Goal: Communication & Community: Answer question/provide support

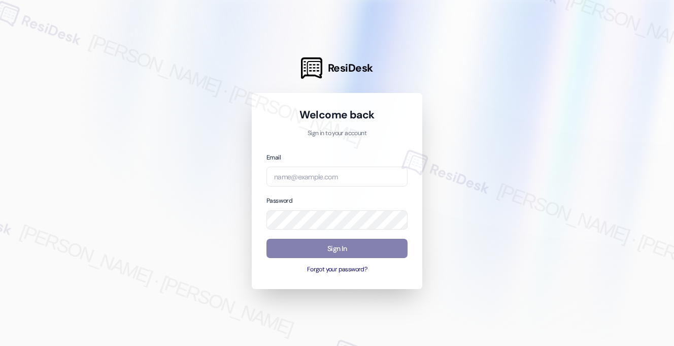
click at [367, 190] on div "Email Password Sign In Forgot your password?" at bounding box center [336, 213] width 141 height 122
click at [369, 182] on input "email" at bounding box center [336, 176] width 141 height 20
type input "automated-surveys-american_landmark-[PERSON_NAME].[PERSON_NAME].[PERSON_NAME]@a…"
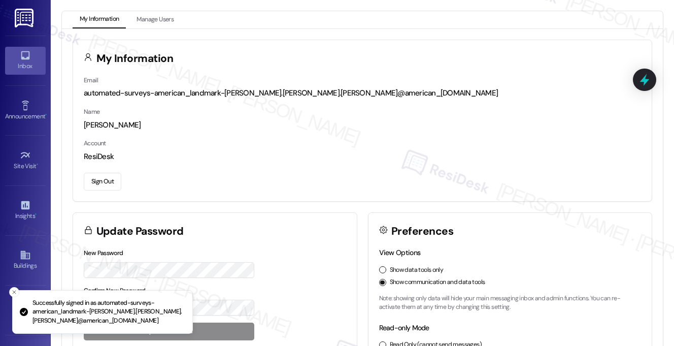
click at [28, 55] on icon at bounding box center [25, 55] width 11 height 11
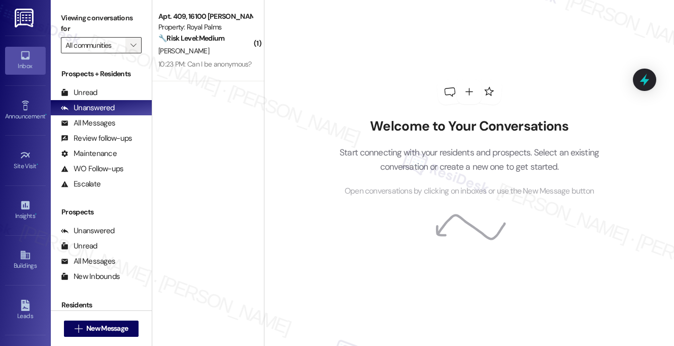
click at [135, 44] on icon "" at bounding box center [133, 45] width 6 height 8
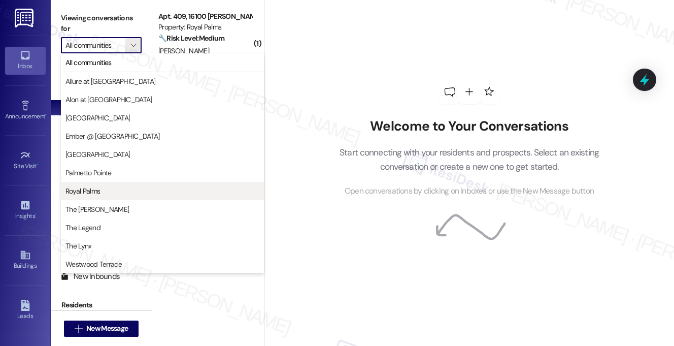
click at [89, 196] on button "Royal Palms" at bounding box center [162, 191] width 203 height 18
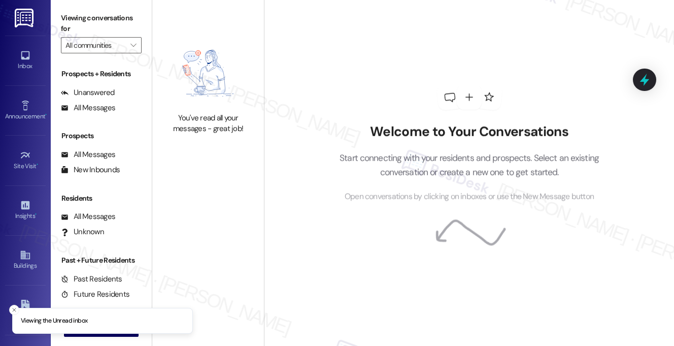
type input "Royal Palms"
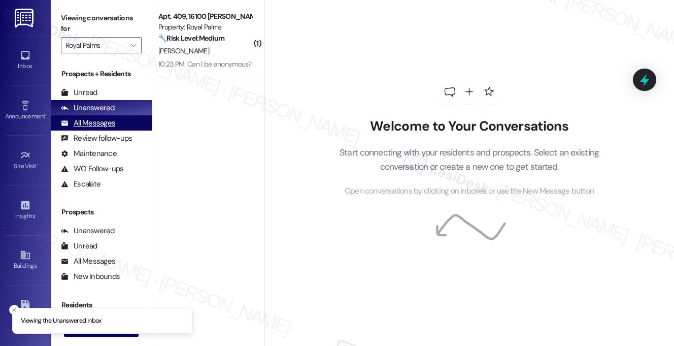
click at [113, 122] on div "All Messages" at bounding box center [88, 123] width 54 height 11
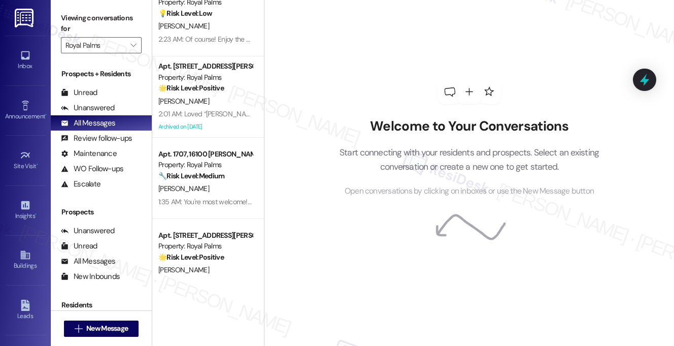
scroll to position [740, 0]
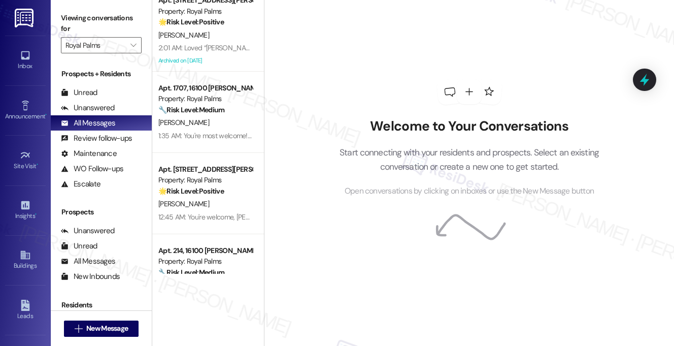
click at [230, 126] on div "[PERSON_NAME]" at bounding box center [205, 122] width 96 height 13
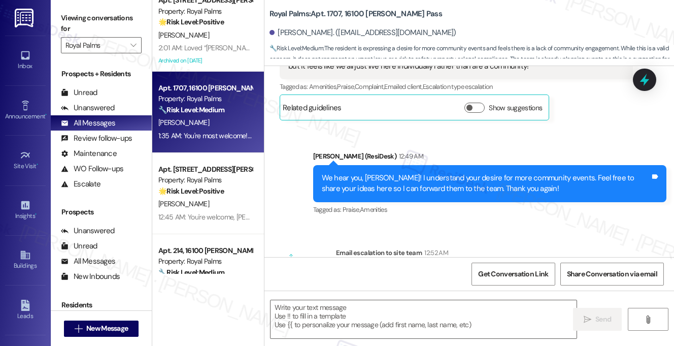
type textarea "Fetching suggested responses. Please feel free to read through the conversation…"
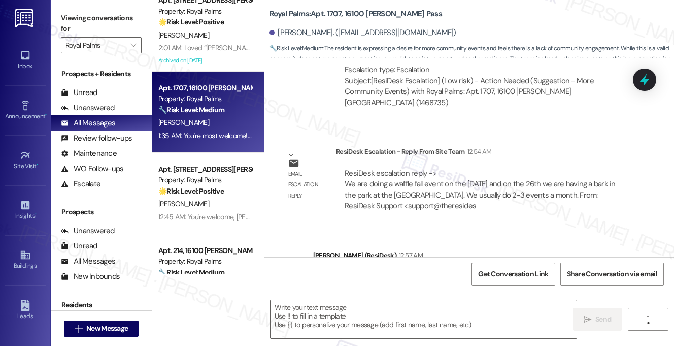
scroll to position [817, 0]
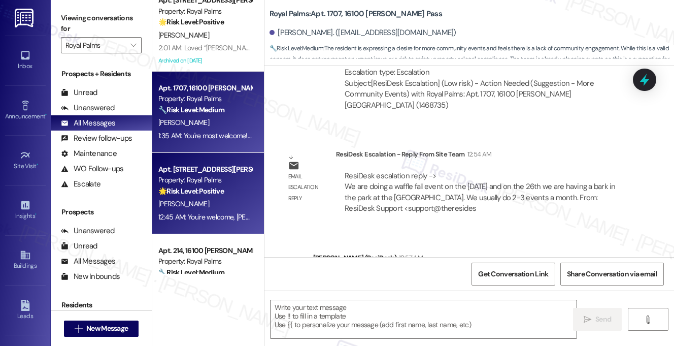
click at [175, 205] on span "[PERSON_NAME]" at bounding box center [183, 203] width 51 height 9
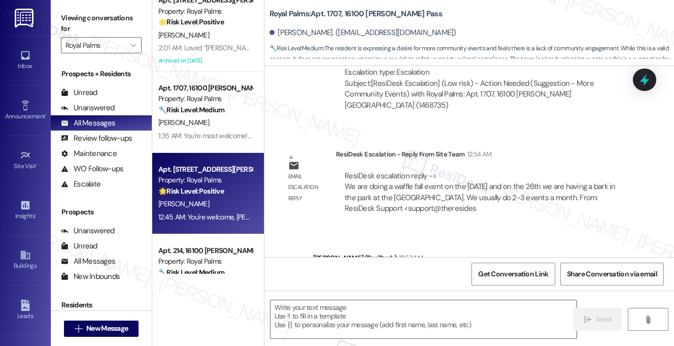
type textarea "Fetching suggested responses. Please feel free to read through the conversation…"
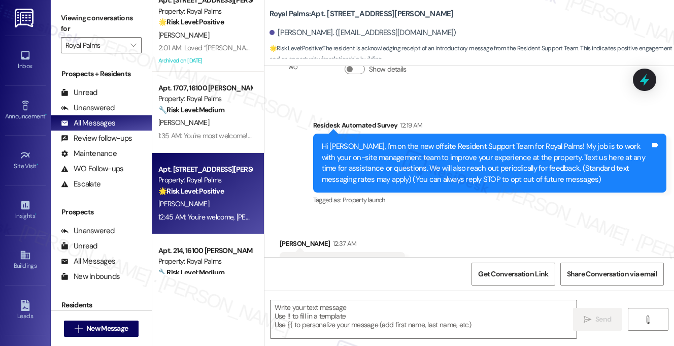
type textarea "Fetching suggested responses. Please feel free to read through the conversation…"
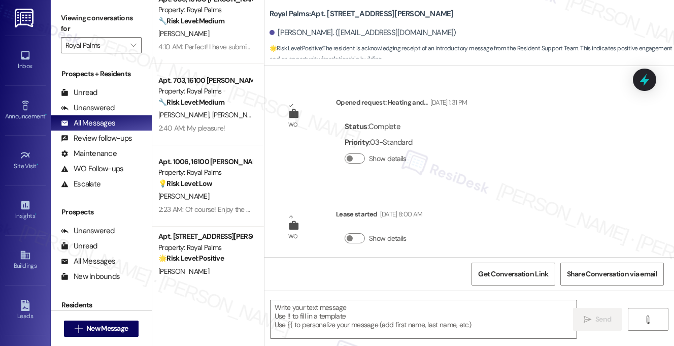
scroll to position [251, 0]
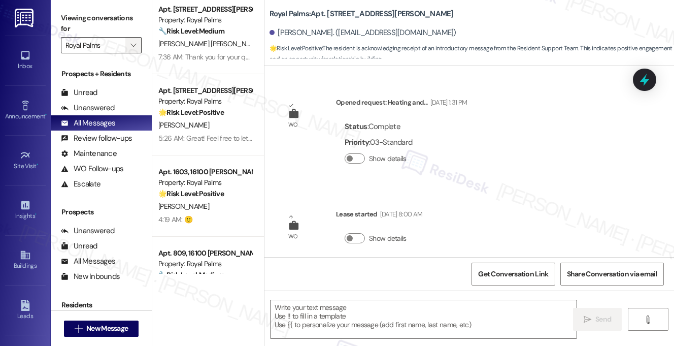
click at [139, 39] on button "" at bounding box center [133, 45] width 16 height 16
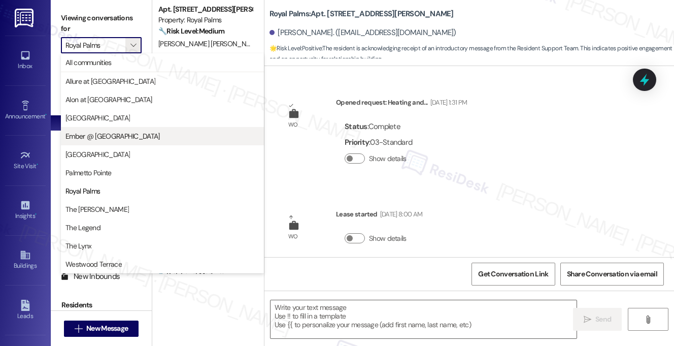
click at [114, 134] on span "Ember @ [GEOGRAPHIC_DATA]" at bounding box center [112, 136] width 94 height 10
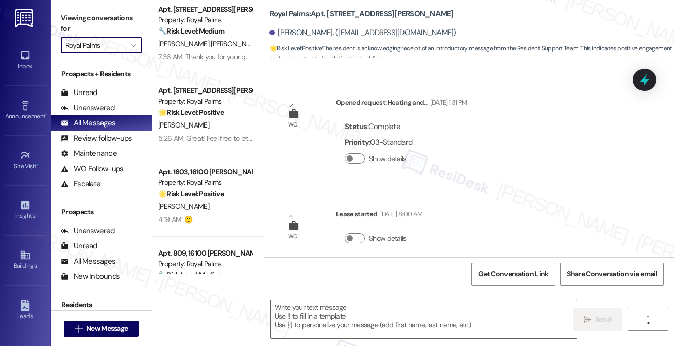
type input "Ember @ [GEOGRAPHIC_DATA]"
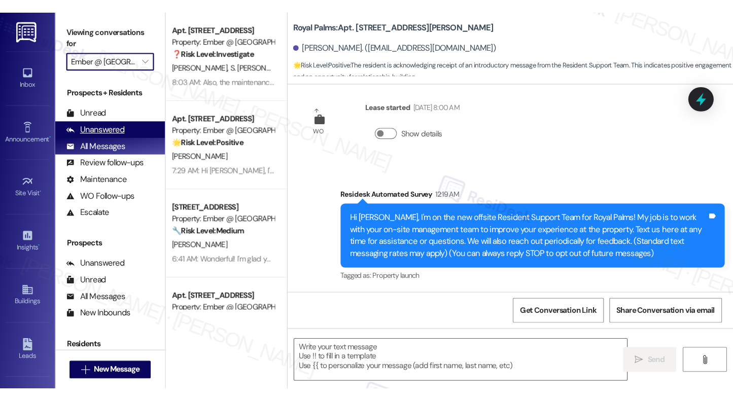
scroll to position [213, 0]
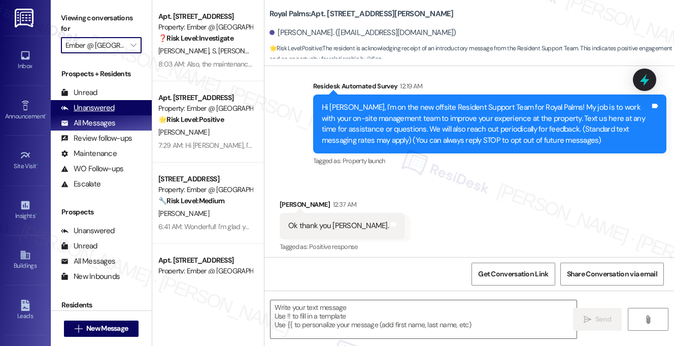
type textarea "Fetching suggested responses. Please feel free to read through the conversation…"
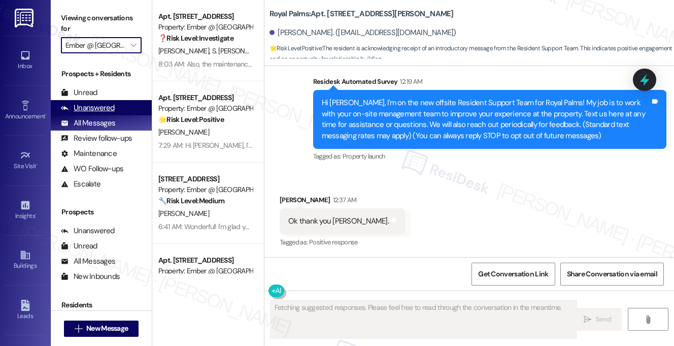
click at [95, 107] on div "Unanswered" at bounding box center [88, 108] width 54 height 11
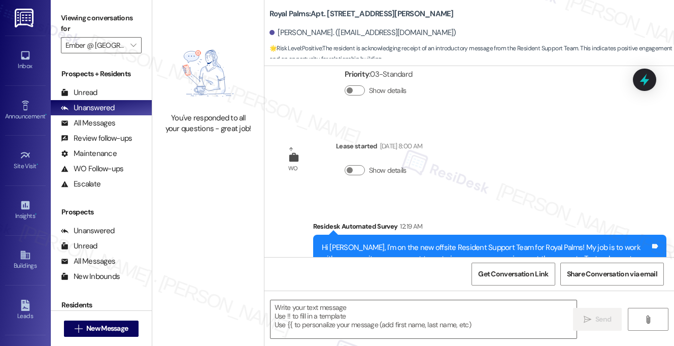
scroll to position [0, 0]
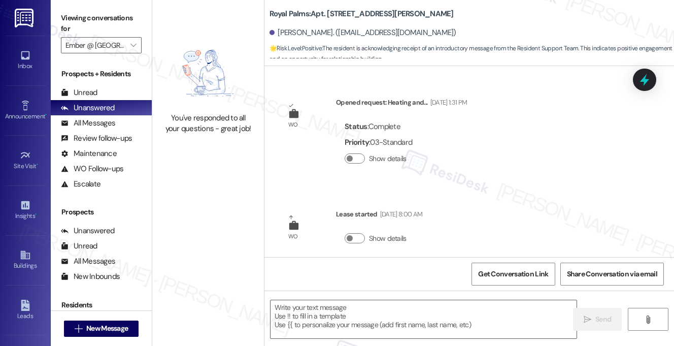
click at [149, 33] on div "Viewing conversations for Ember @ [GEOGRAPHIC_DATA] " at bounding box center [101, 31] width 101 height 63
click at [138, 43] on span "" at bounding box center [133, 45] width 10 height 16
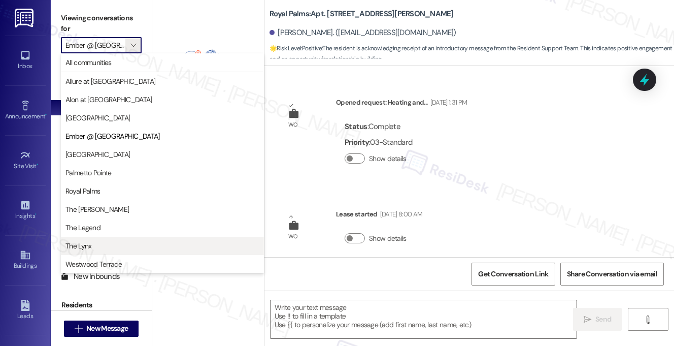
click at [87, 245] on span "The Lynx" at bounding box center [78, 246] width 26 height 10
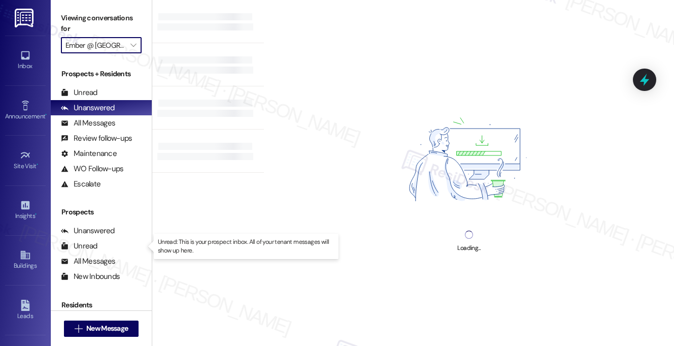
type input "The Lynx"
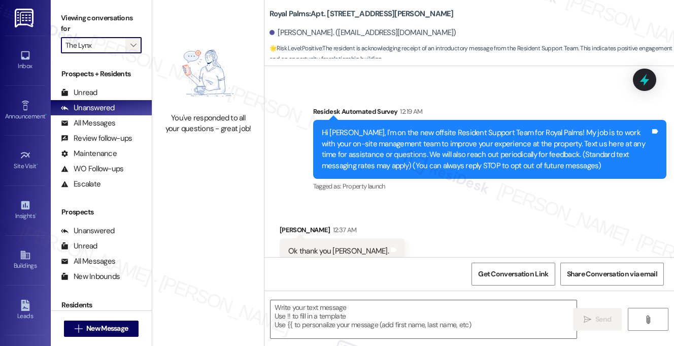
type textarea "Fetching suggested responses. Please feel free to read through the conversation…"
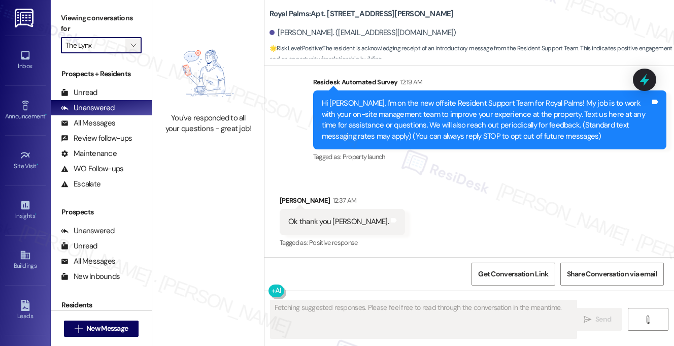
scroll to position [213, 0]
click at [137, 49] on span "" at bounding box center [133, 45] width 10 height 16
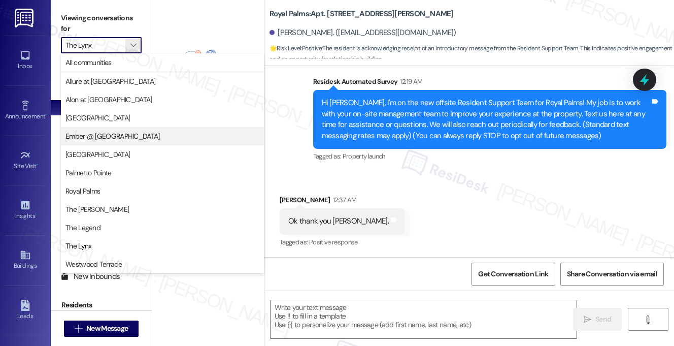
click at [119, 133] on span "Ember @ [GEOGRAPHIC_DATA]" at bounding box center [112, 136] width 94 height 10
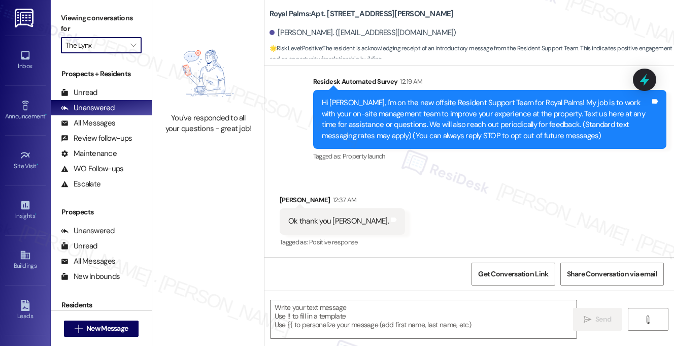
type input "Ember @ [GEOGRAPHIC_DATA]"
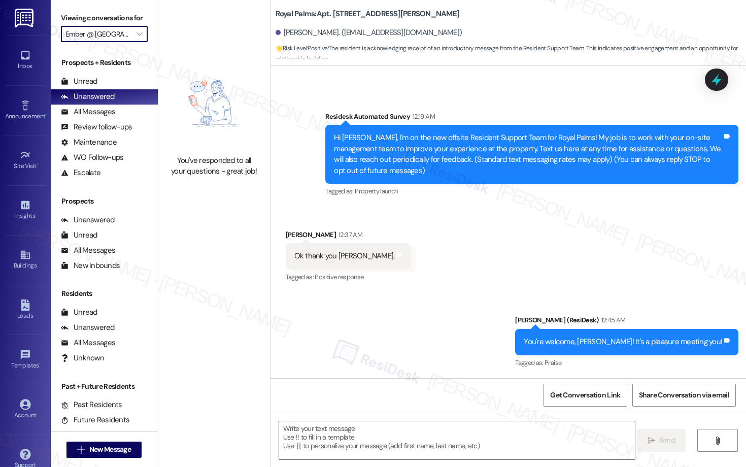
scroll to position [178, 0]
